Goal: Task Accomplishment & Management: Complete application form

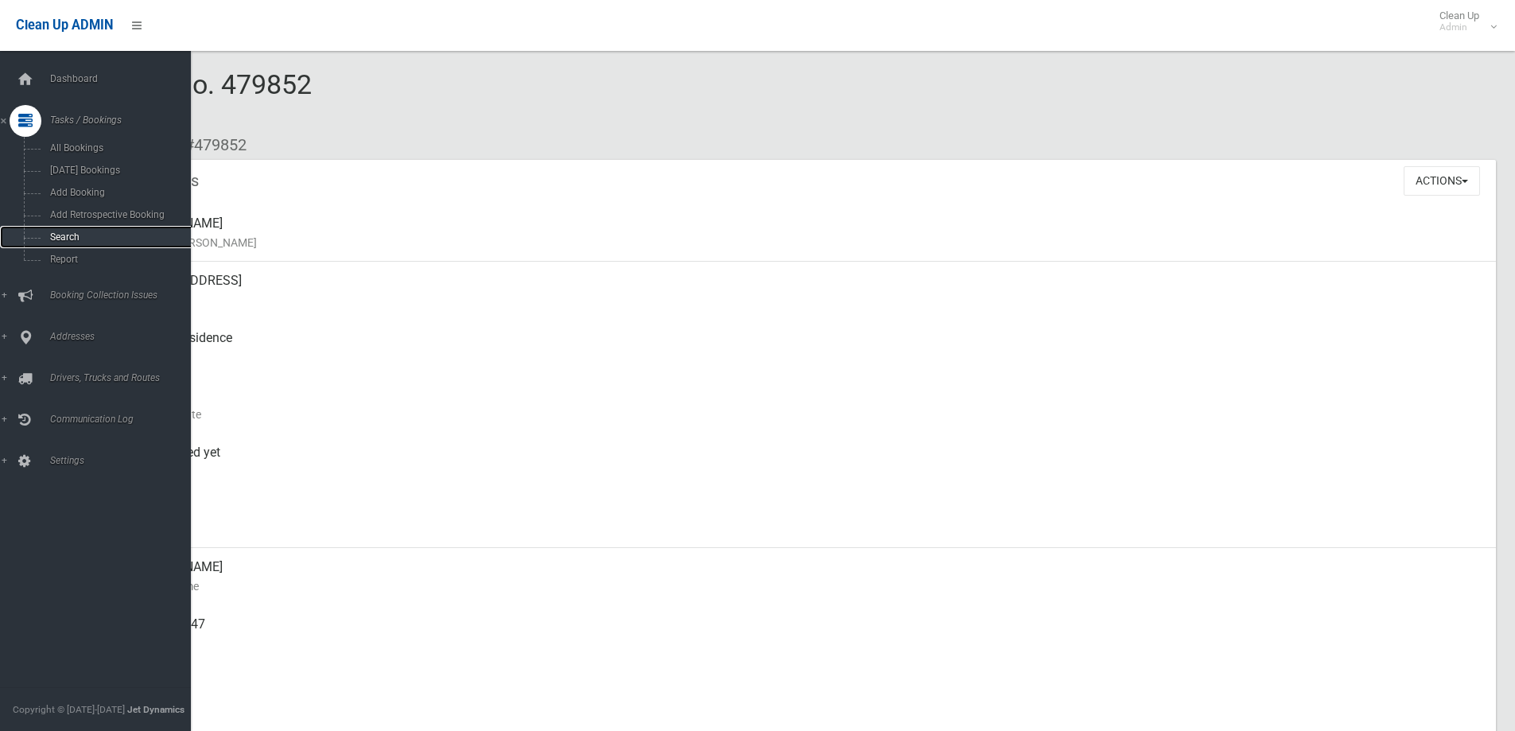
click at [55, 235] on span "Search" at bounding box center [117, 236] width 144 height 11
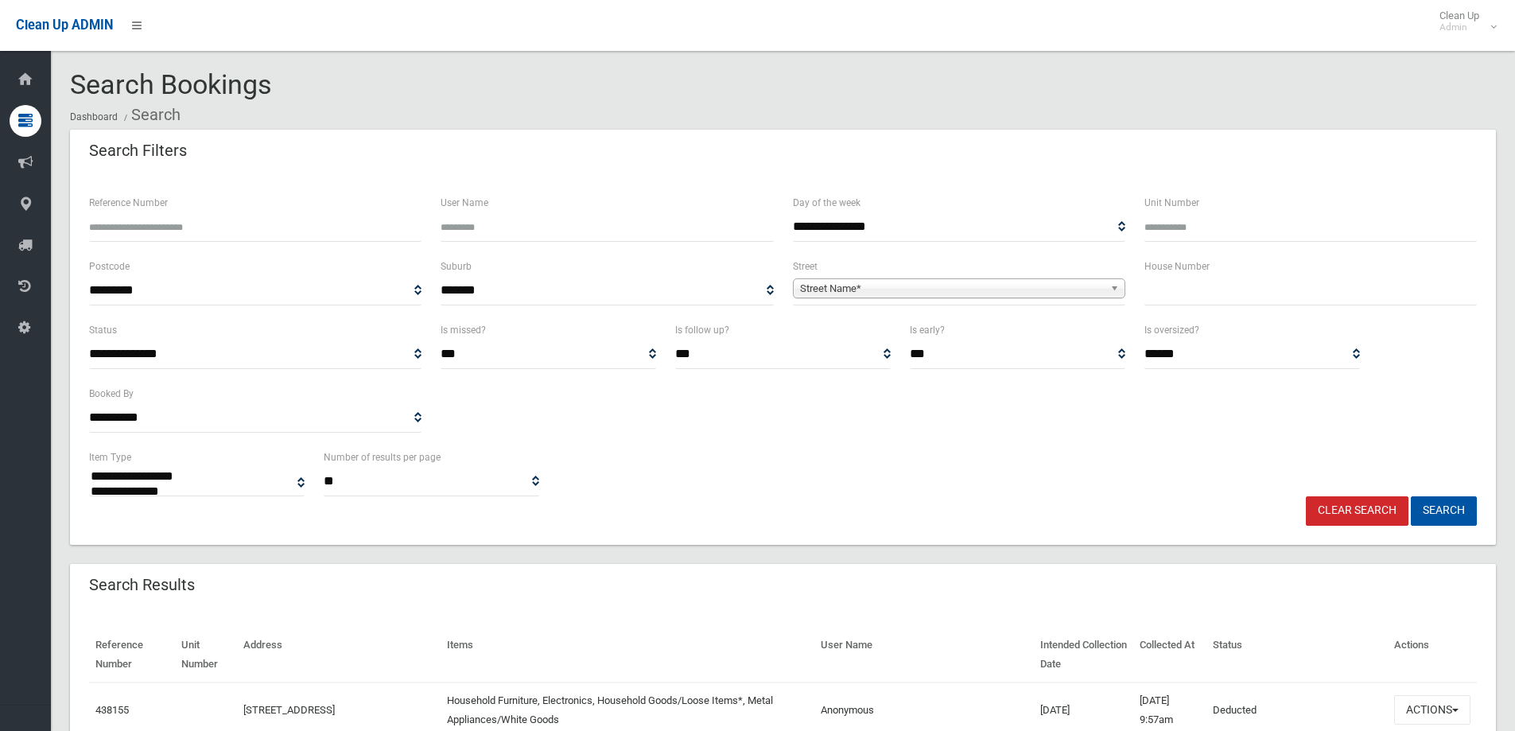
select select
click at [1212, 298] on input "text" at bounding box center [1311, 290] width 332 height 29
type input "**"
click at [1111, 282] on b at bounding box center [1117, 288] width 14 height 18
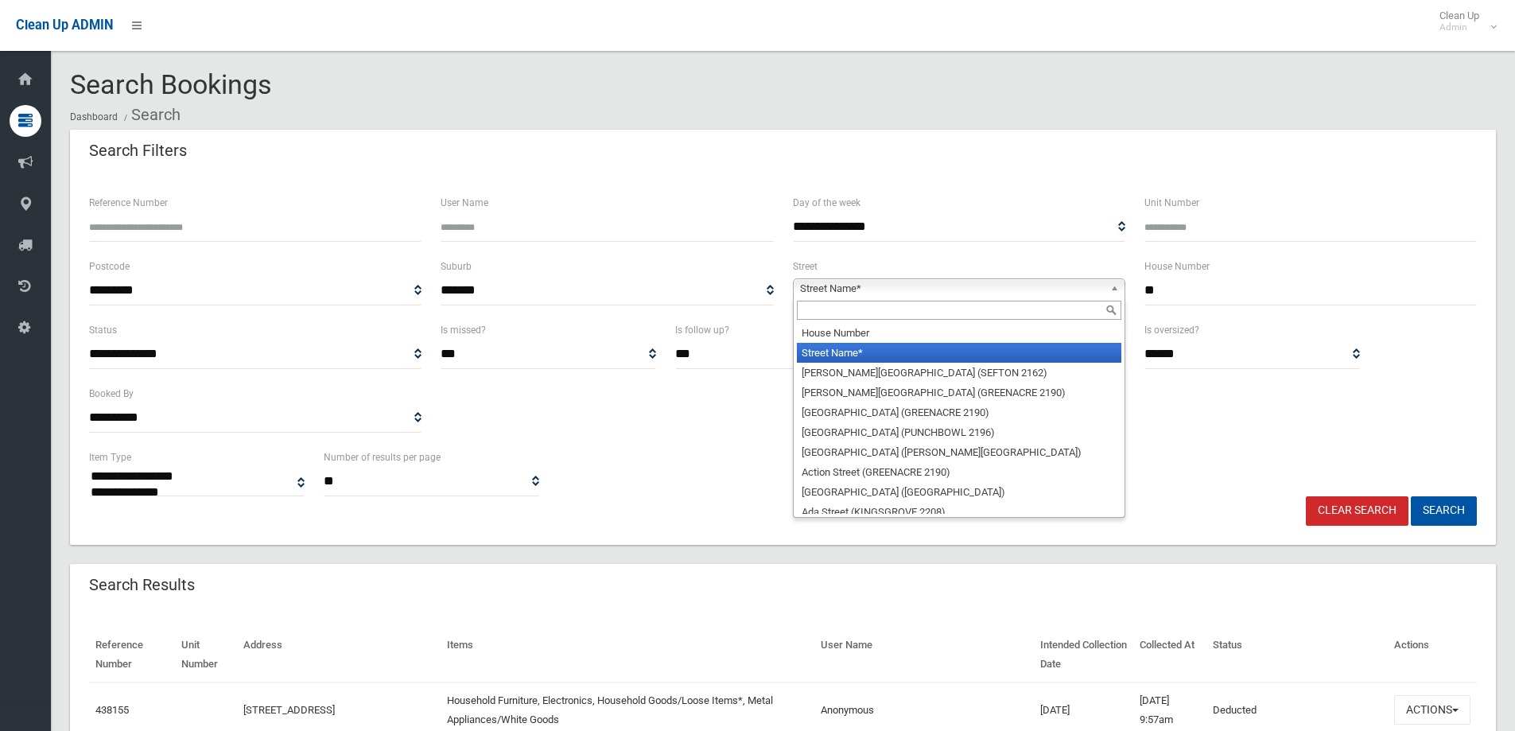
click at [1039, 306] on input "text" at bounding box center [959, 310] width 325 height 19
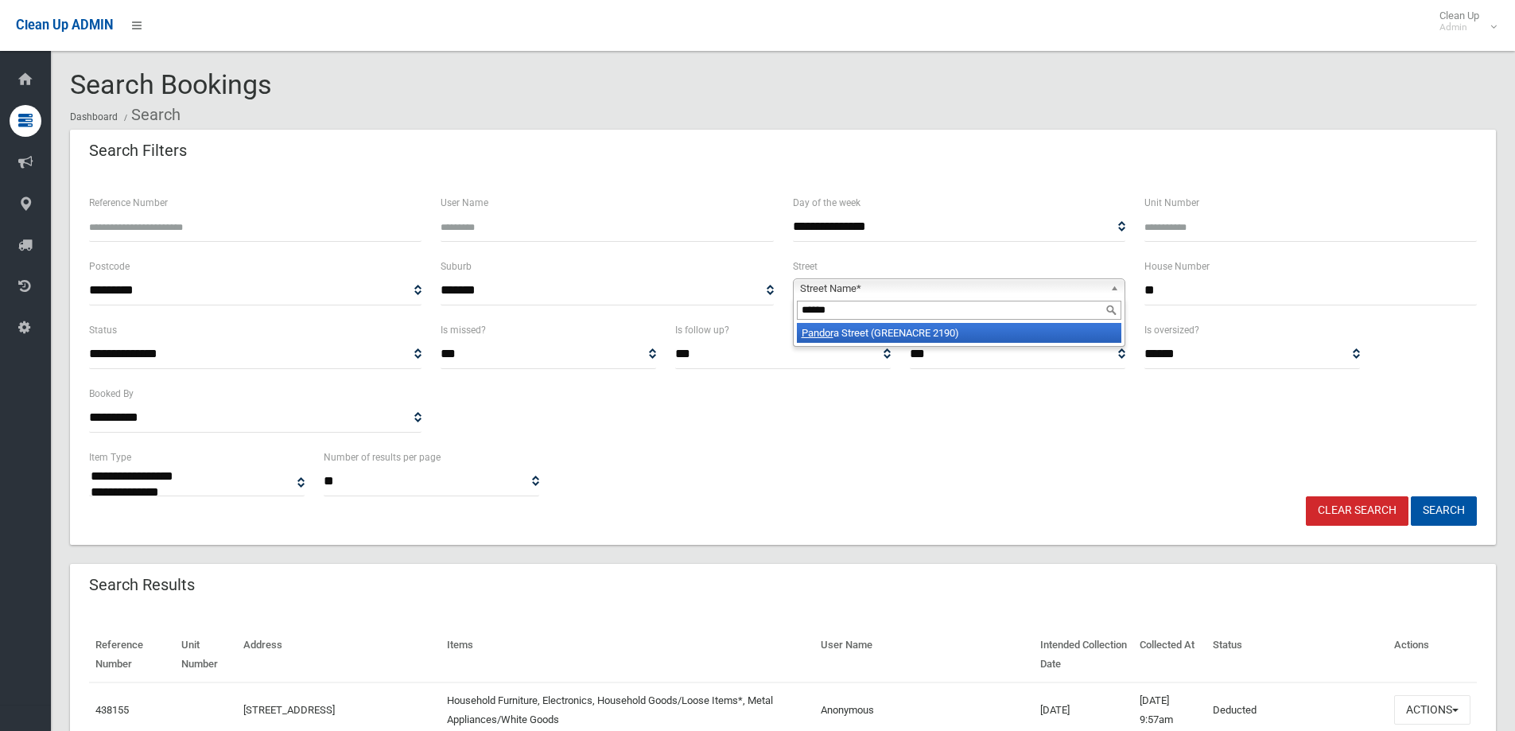
type input "******"
click at [963, 332] on li "Pandor a Street (GREENACRE 2190)" at bounding box center [959, 333] width 325 height 20
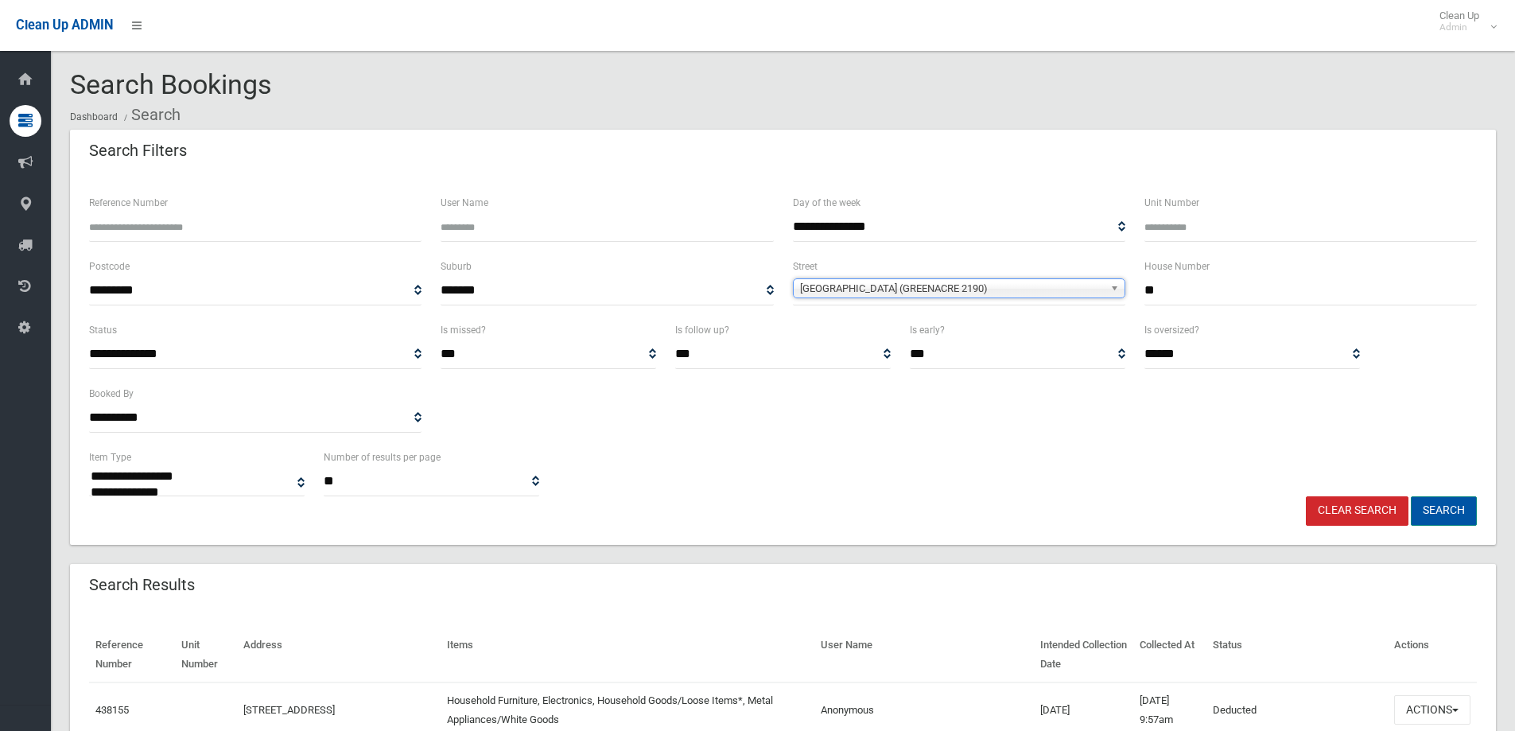
click at [1447, 502] on button "Search" at bounding box center [1444, 510] width 66 height 29
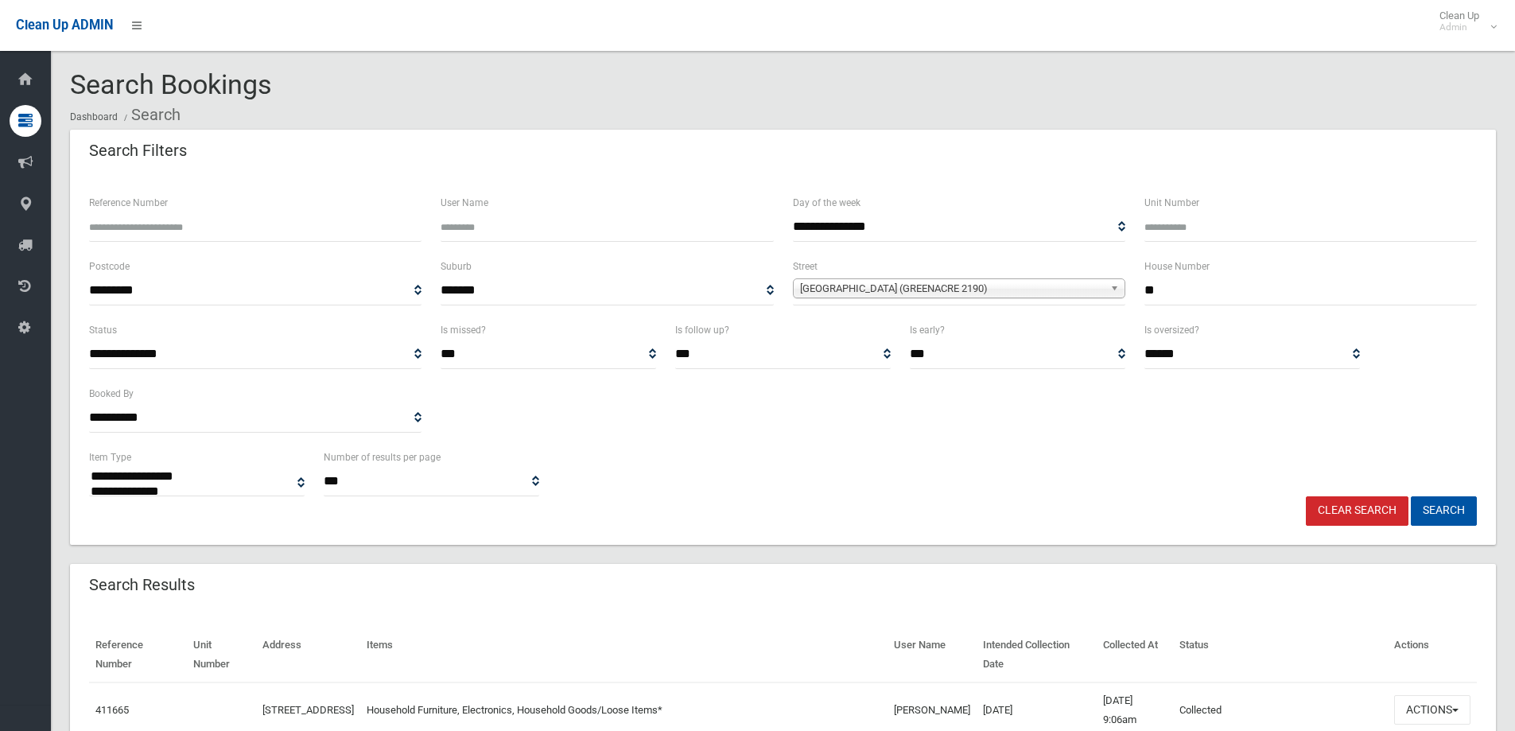
select select
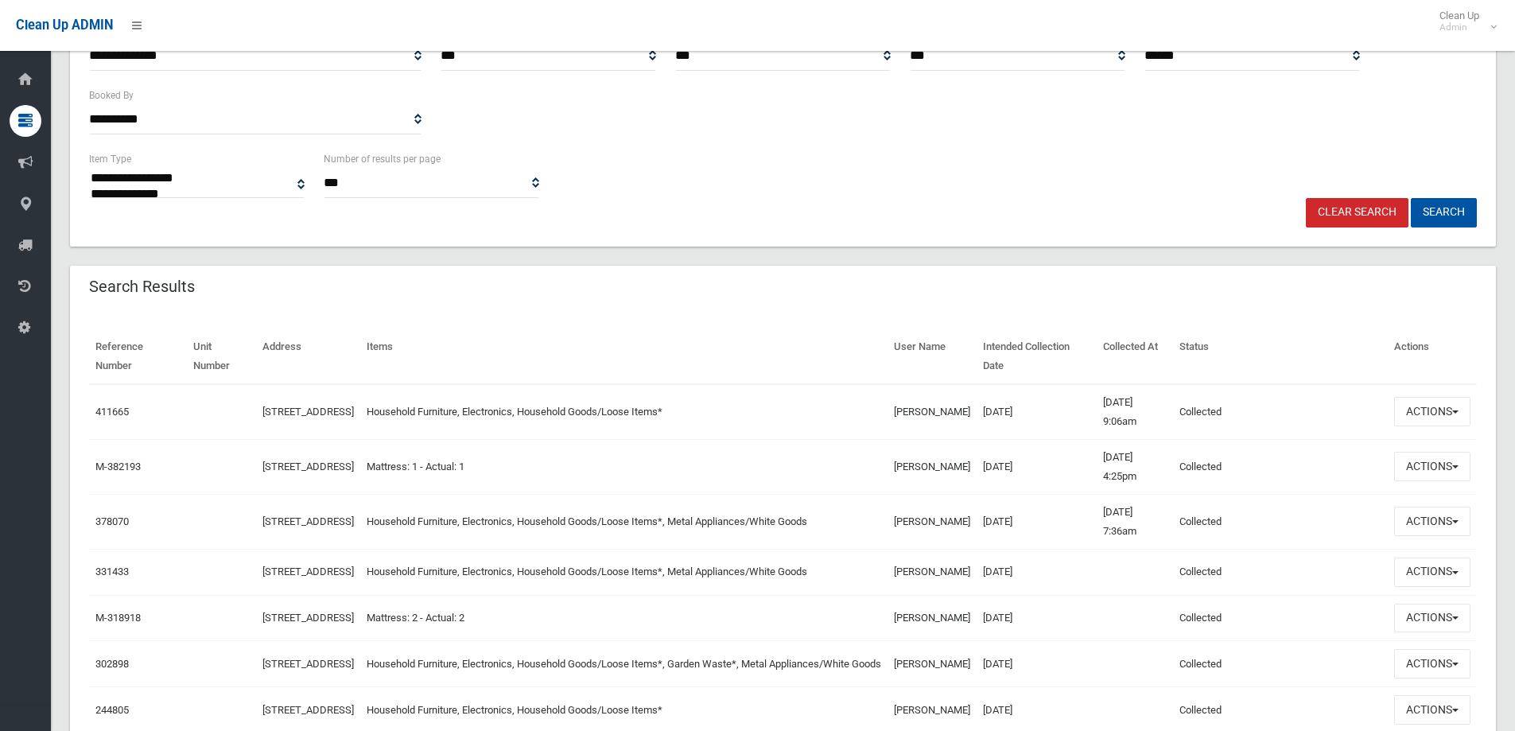
scroll to position [315, 0]
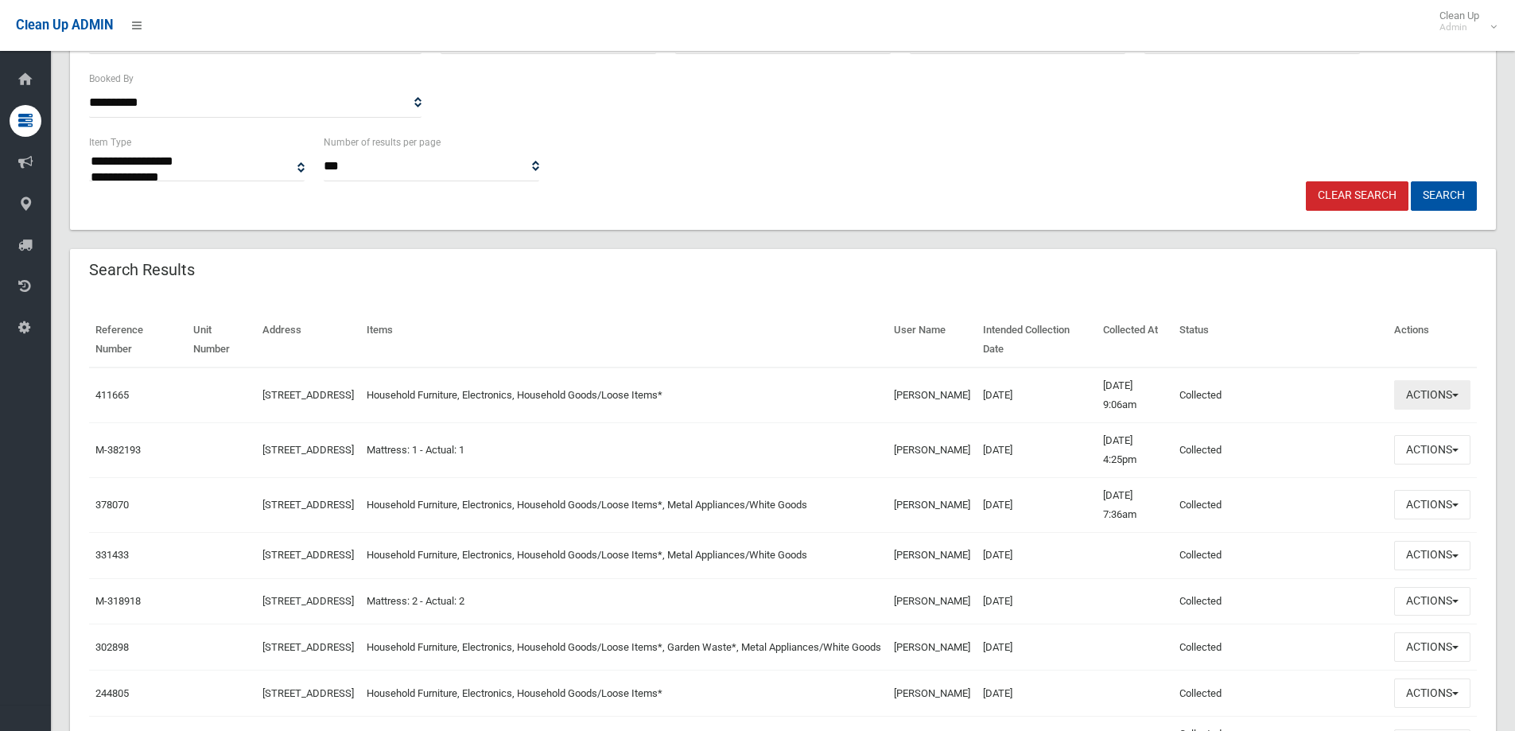
click at [1458, 393] on button "Actions" at bounding box center [1432, 394] width 76 height 29
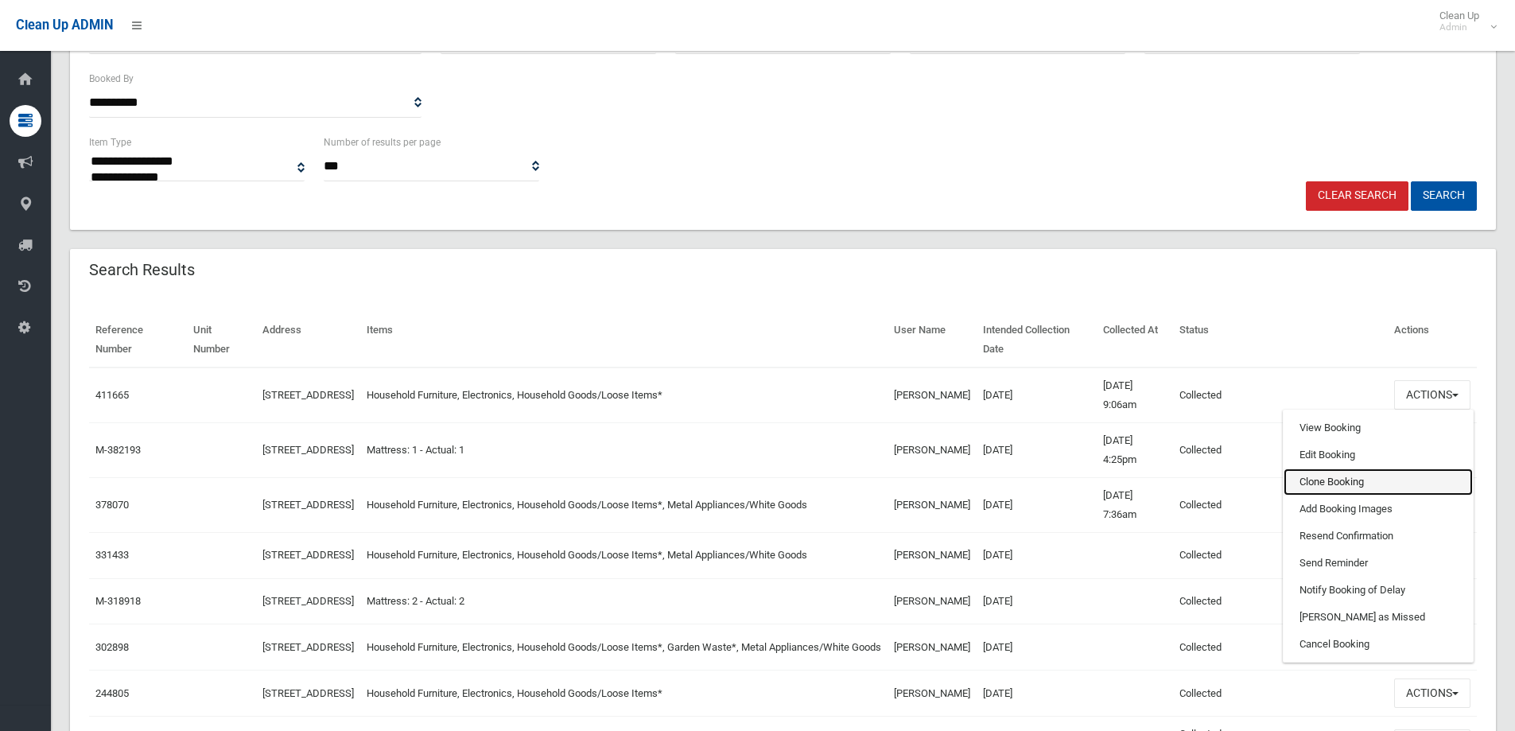
click at [1329, 486] on link "Clone Booking" at bounding box center [1378, 481] width 189 height 27
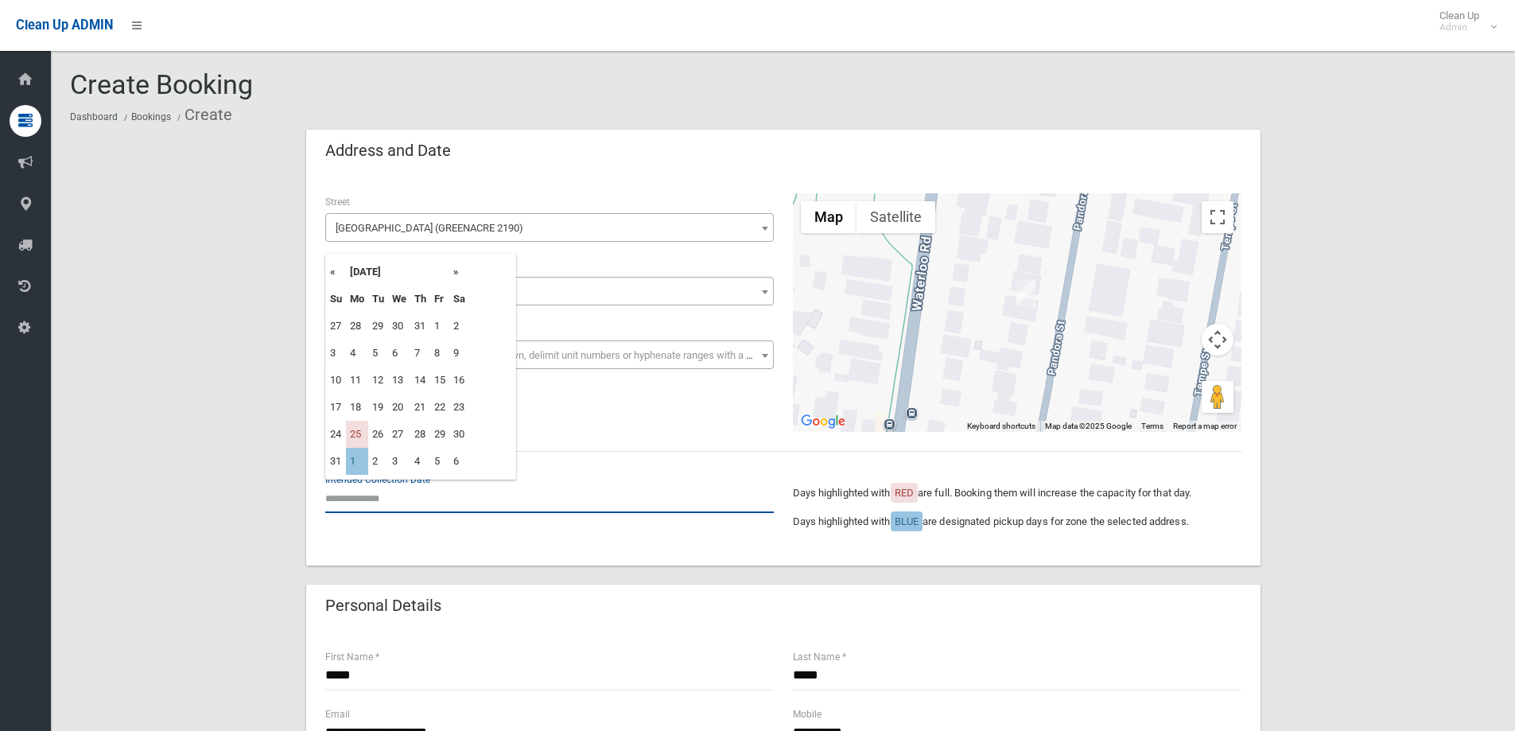
click at [358, 499] on input "text" at bounding box center [549, 498] width 449 height 29
click at [358, 461] on td "1" at bounding box center [357, 461] width 22 height 27
type input "**********"
click at [368, 500] on input "**********" at bounding box center [549, 498] width 449 height 29
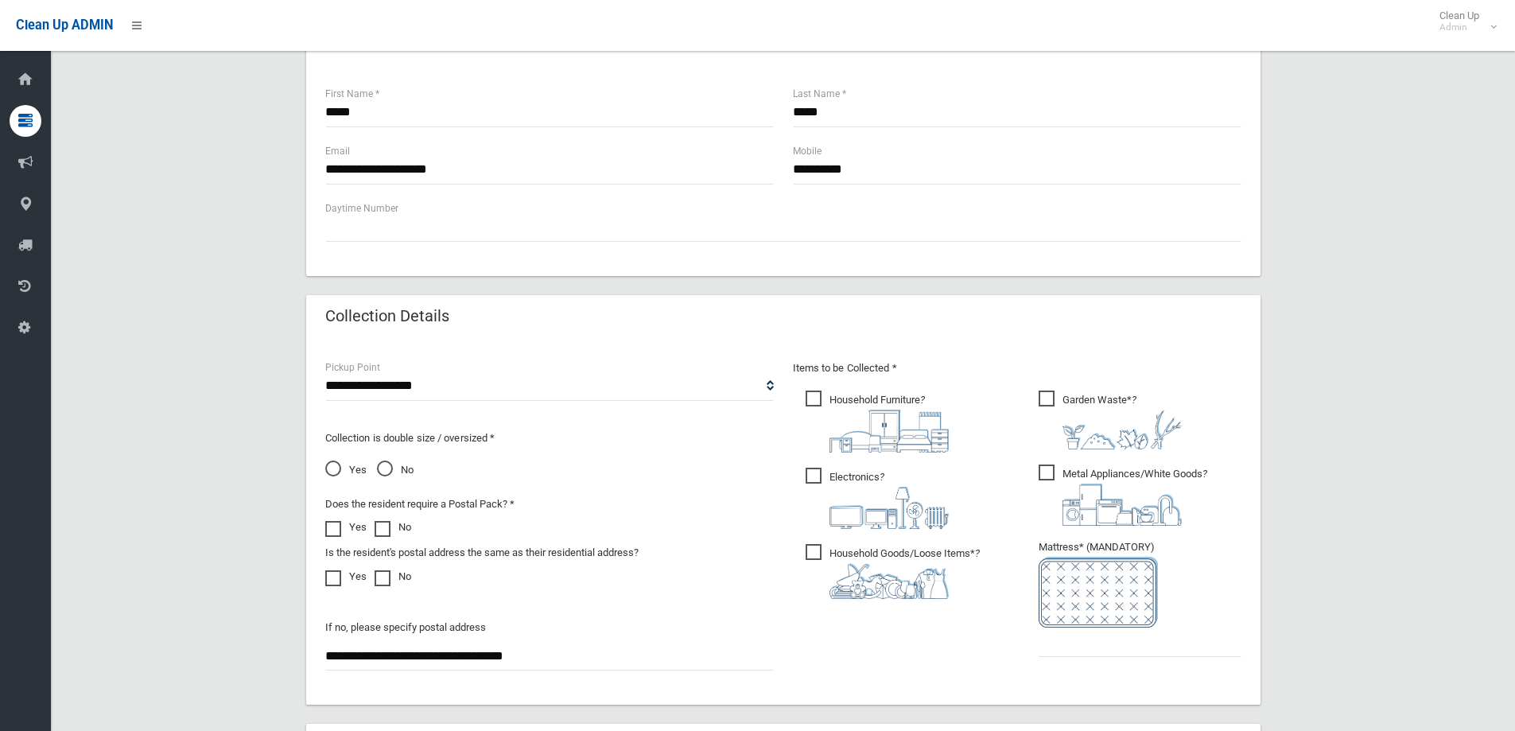
scroll to position [577, 0]
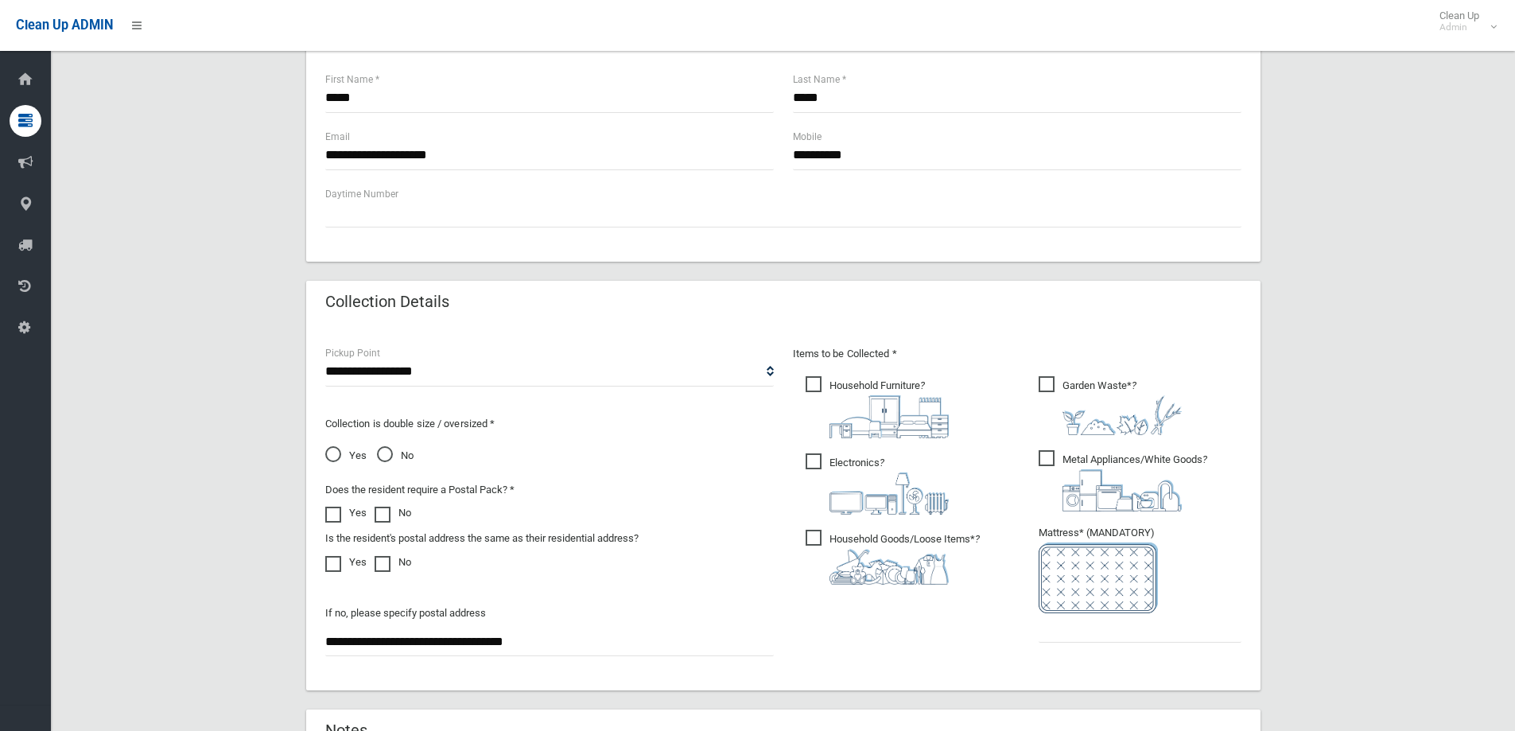
click at [1049, 453] on span "Metal Appliances/White Goods ?" at bounding box center [1123, 480] width 169 height 61
click at [1039, 380] on span "Garden Waste* ?" at bounding box center [1110, 405] width 143 height 59
click at [1072, 632] on input "text" at bounding box center [1140, 627] width 203 height 29
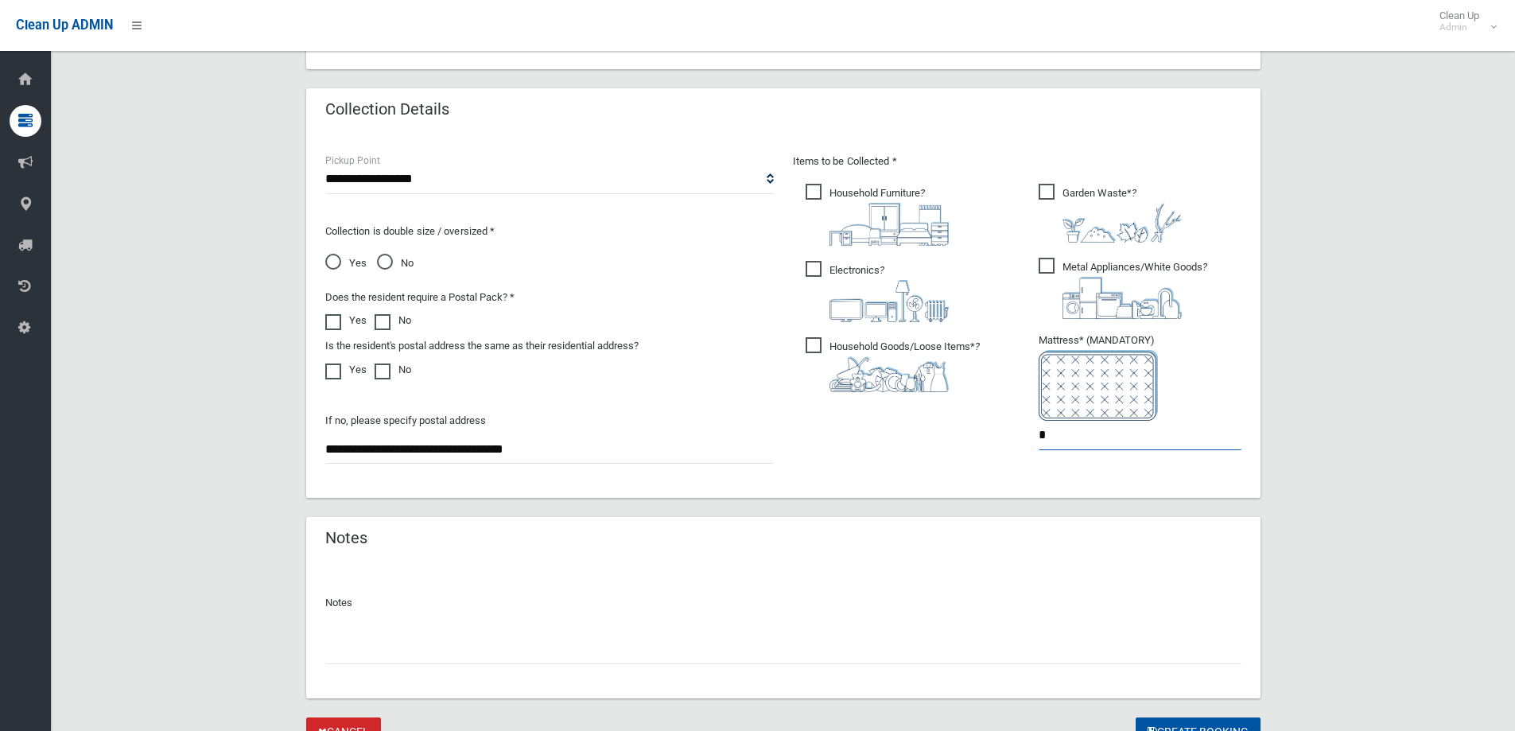
scroll to position [843, 0]
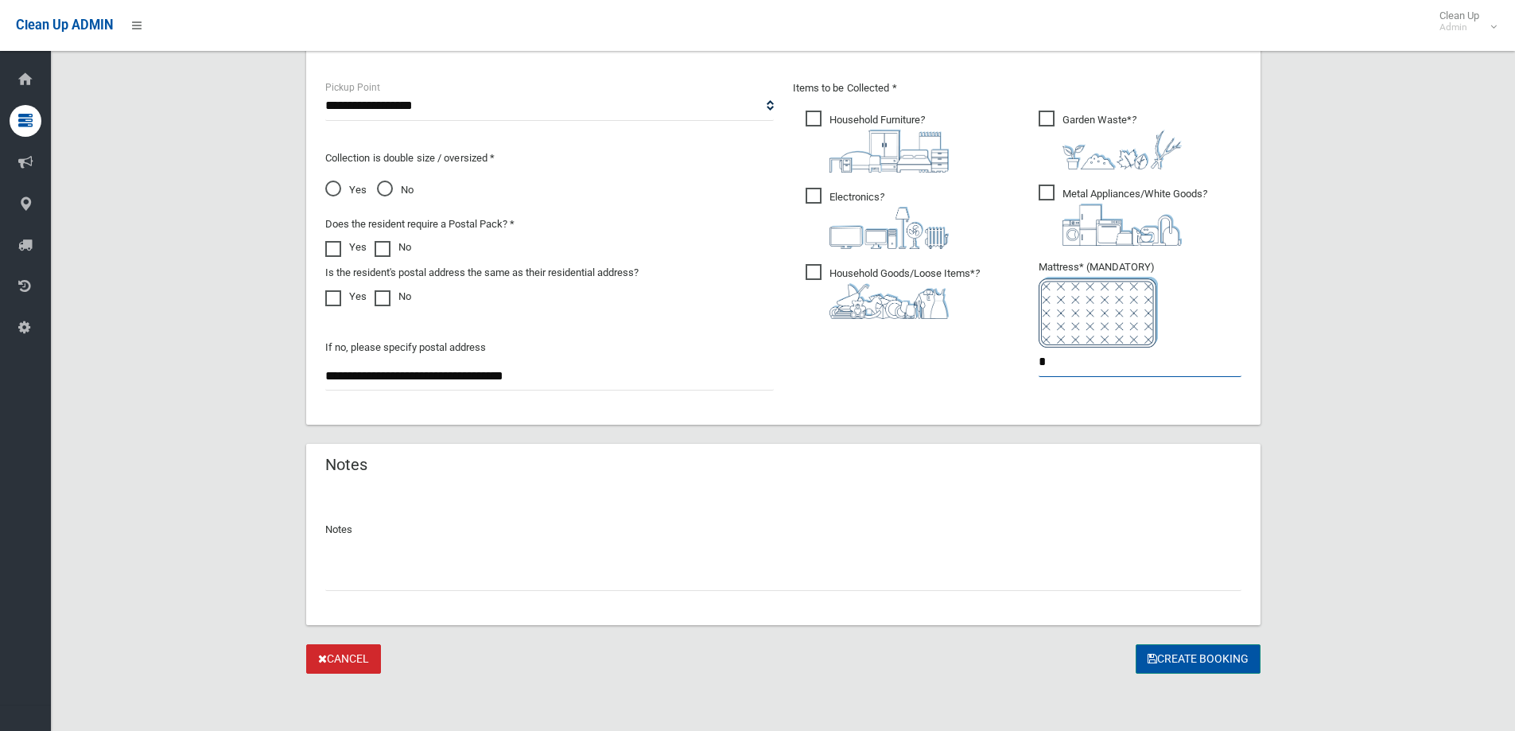
type input "*"
click at [1199, 648] on button "Create Booking" at bounding box center [1198, 658] width 125 height 29
